Goal: Task Accomplishment & Management: Use online tool/utility

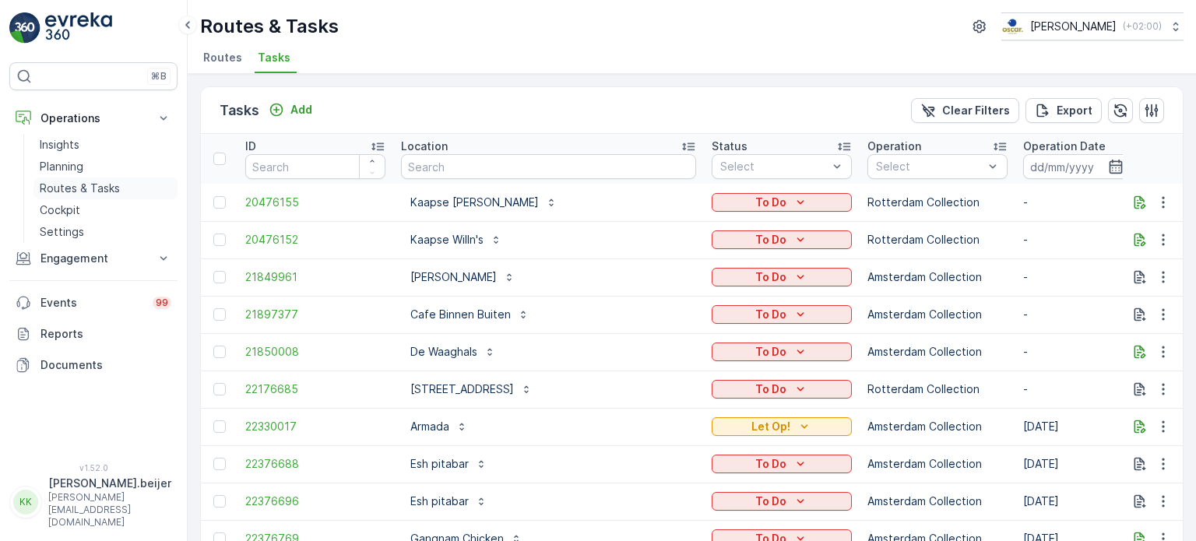
click at [83, 189] on p "Routes & Tasks" at bounding box center [80, 189] width 80 height 16
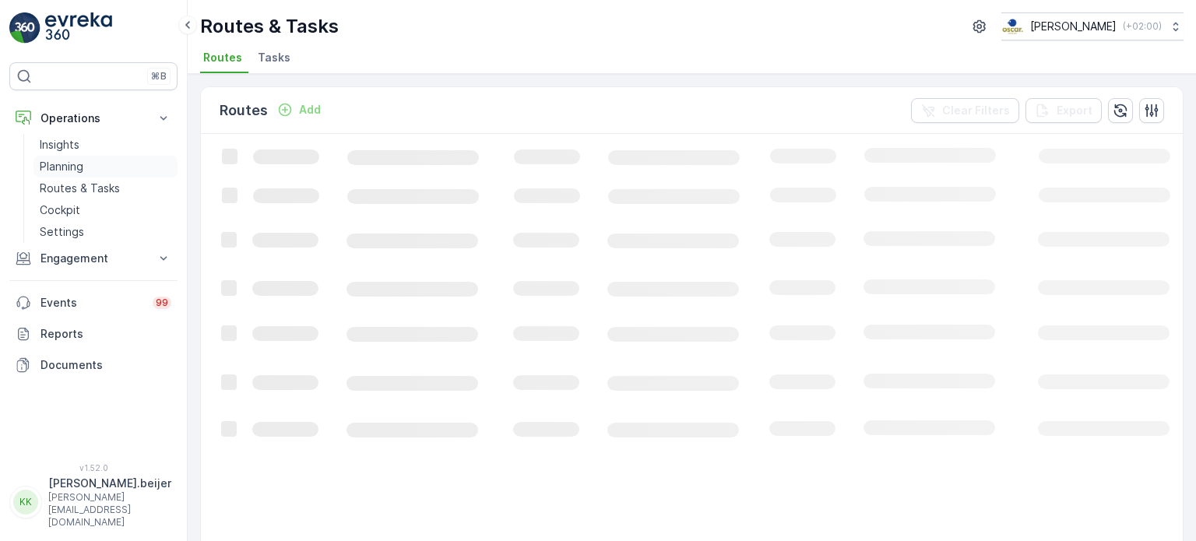
click at [60, 167] on p "Planning" at bounding box center [62, 167] width 44 height 16
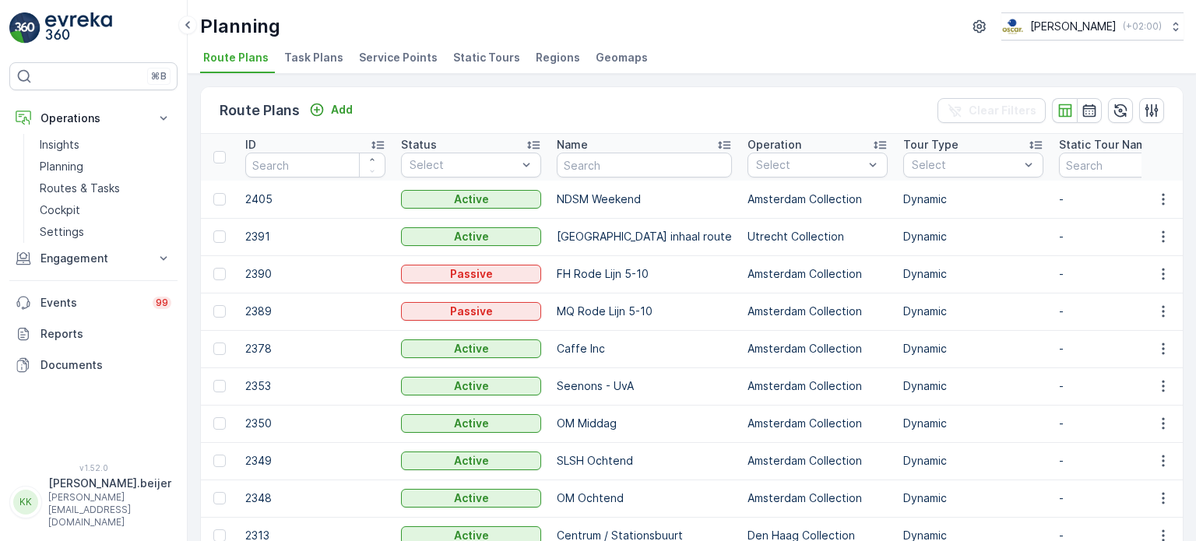
click at [396, 59] on span "Service Points" at bounding box center [398, 58] width 79 height 16
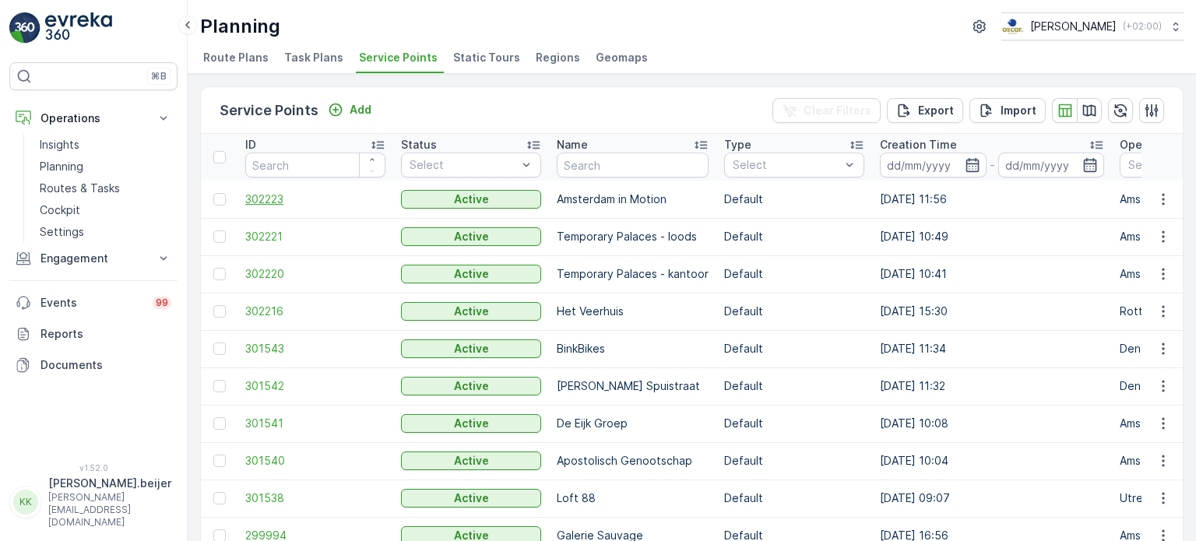
click at [265, 199] on span "302223" at bounding box center [315, 200] width 140 height 16
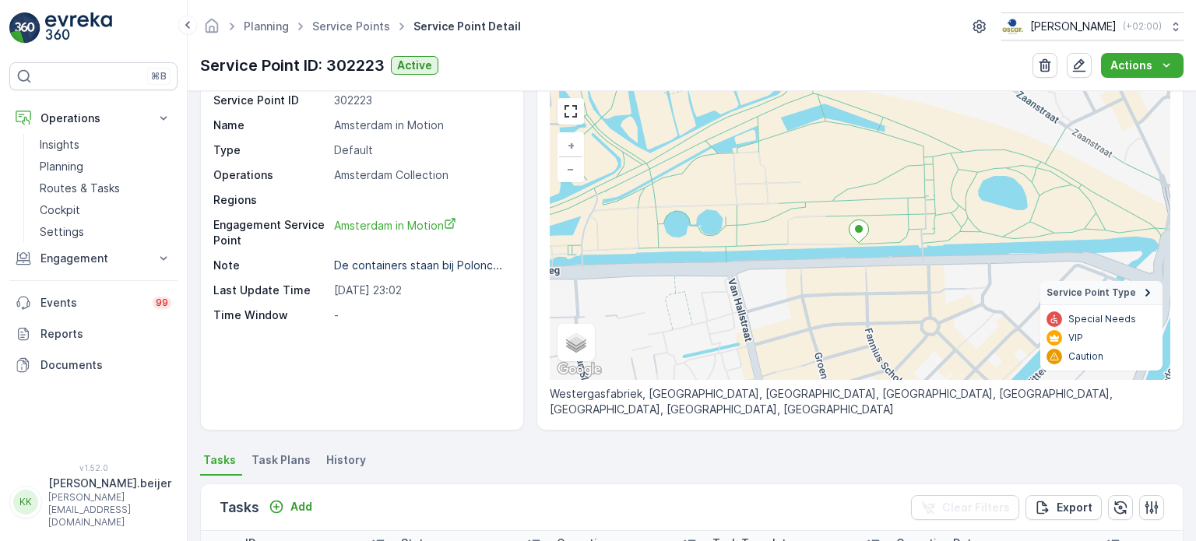
scroll to position [59, 0]
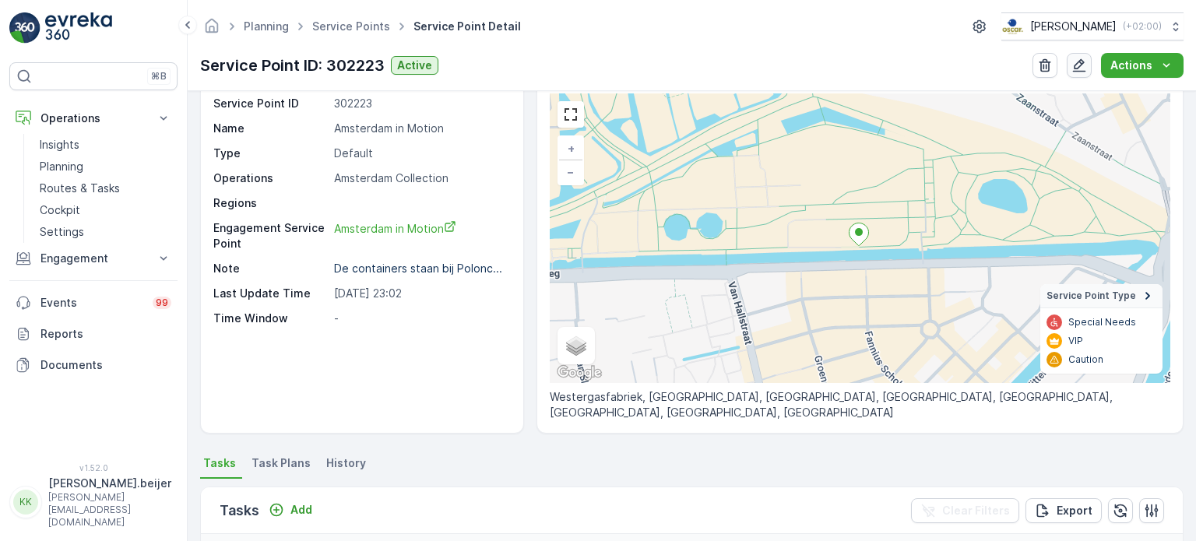
click at [1075, 72] on icon "button" at bounding box center [1080, 66] width 16 height 16
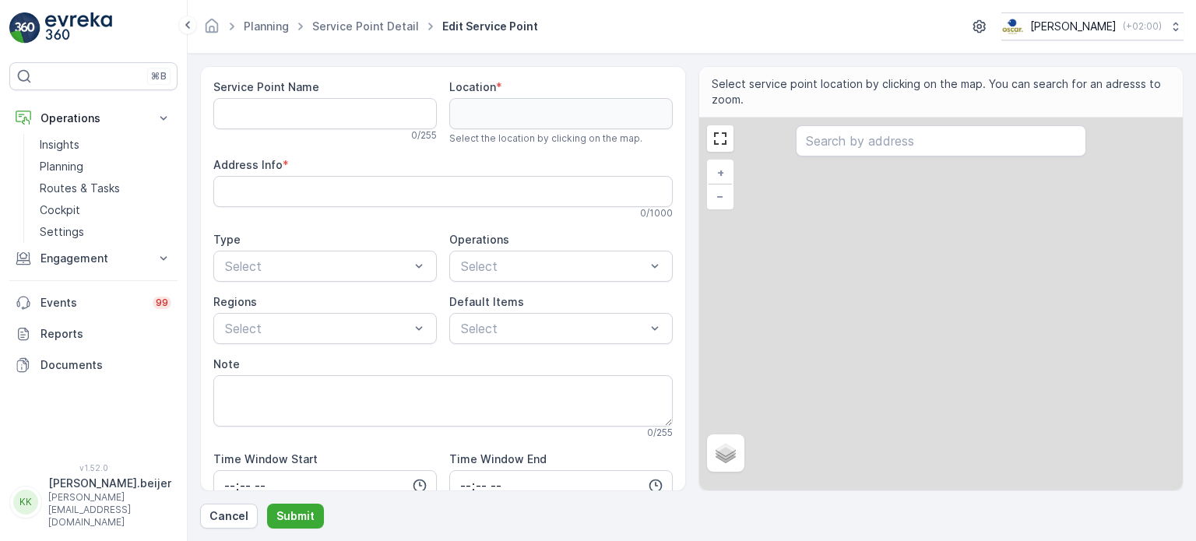
type Name "Amsterdam in Motion"
type input "52.385757,4.873084"
type Info "Westergasfabriek, [GEOGRAPHIC_DATA], [GEOGRAPHIC_DATA], [GEOGRAPHIC_DATA], [GEO…"
type textarea "De containers staan bij [STREET_ADDRESS], graag even melden bij de hoofdingang …"
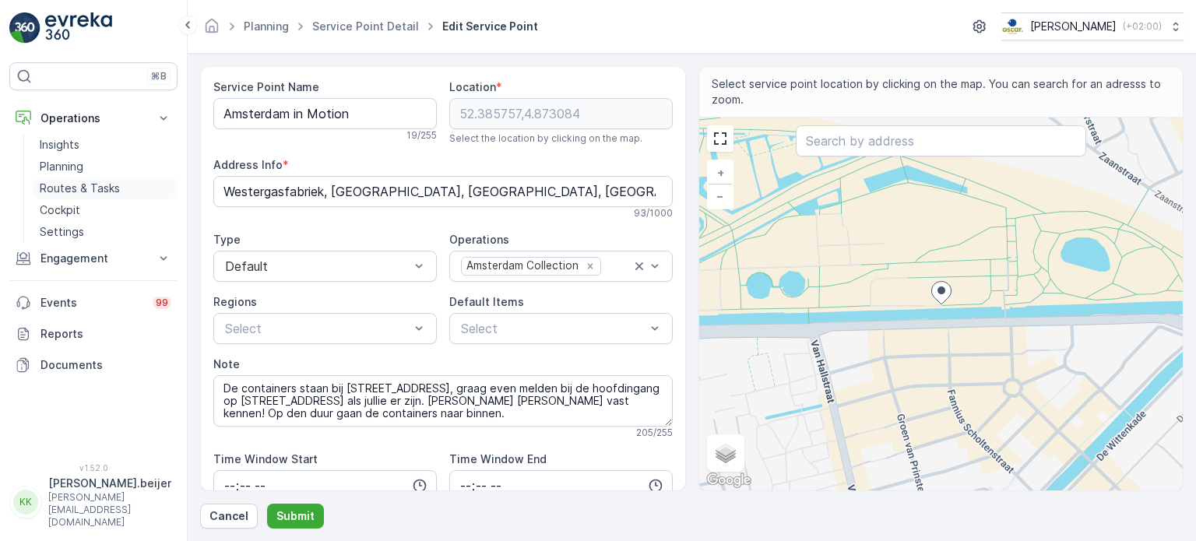
click at [122, 187] on link "Routes & Tasks" at bounding box center [105, 189] width 144 height 22
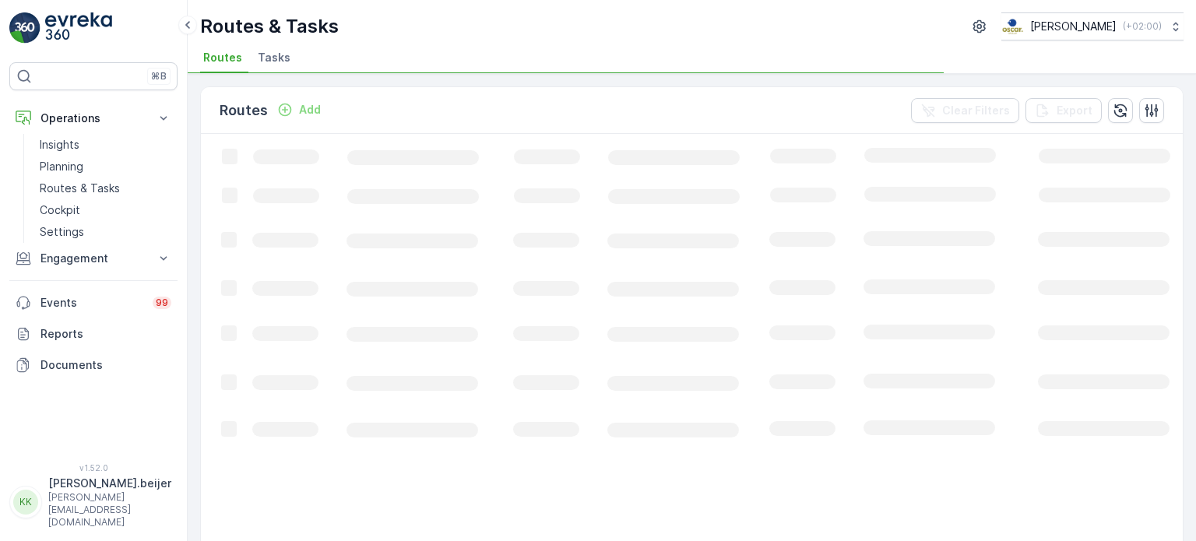
click at [283, 65] on span "Tasks" at bounding box center [274, 58] width 33 height 16
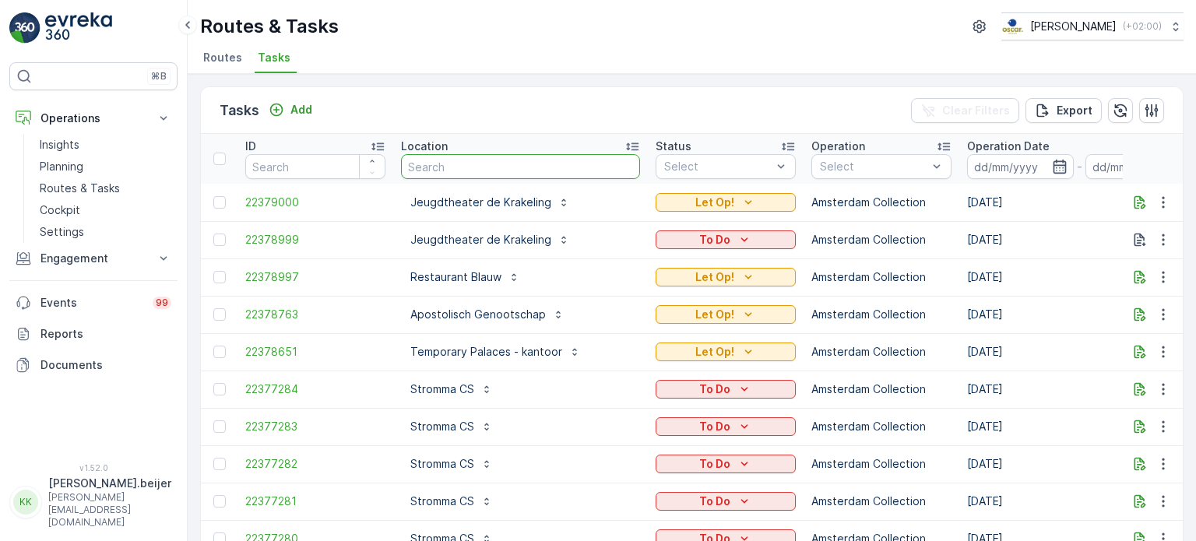
click at [436, 164] on input "text" at bounding box center [520, 166] width 239 height 25
type input "achterwerk"
